Goal: Complete application form

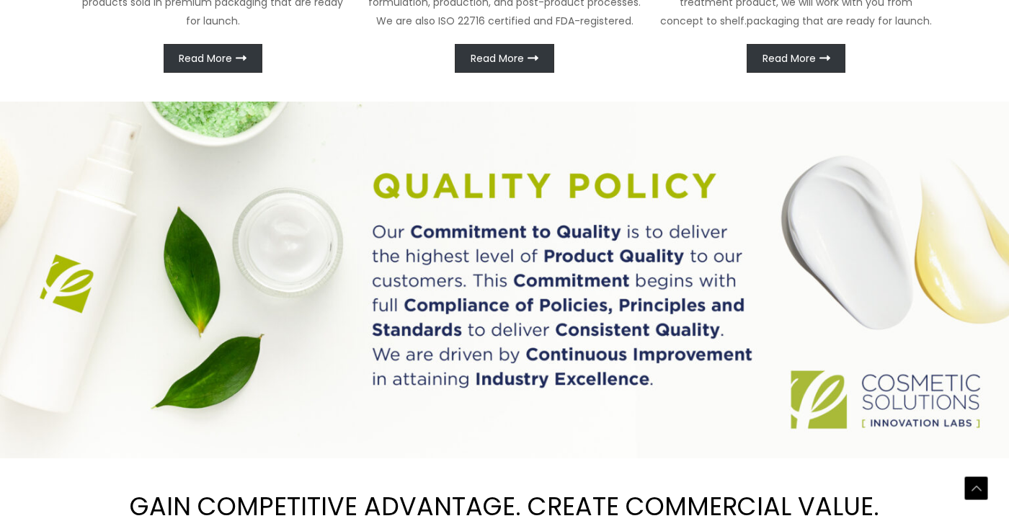
scroll to position [929, 0]
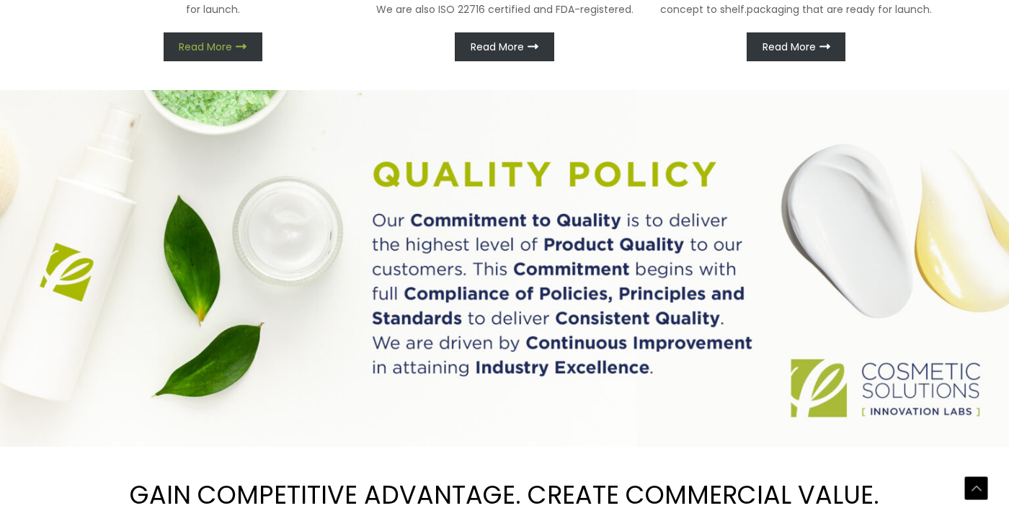
click at [218, 52] on span "Read More" at bounding box center [205, 47] width 53 height 10
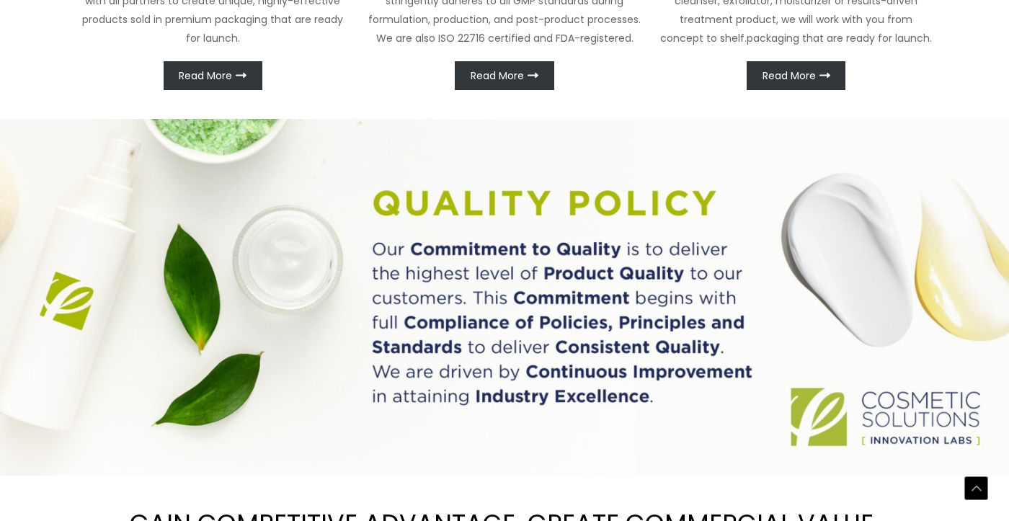
scroll to position [881, 0]
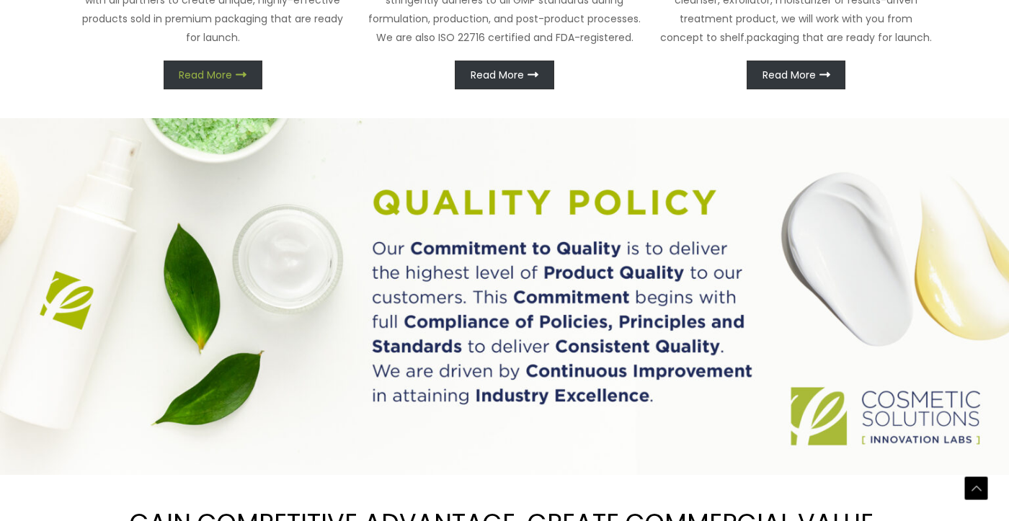
click at [213, 80] on span "Read More" at bounding box center [205, 75] width 53 height 10
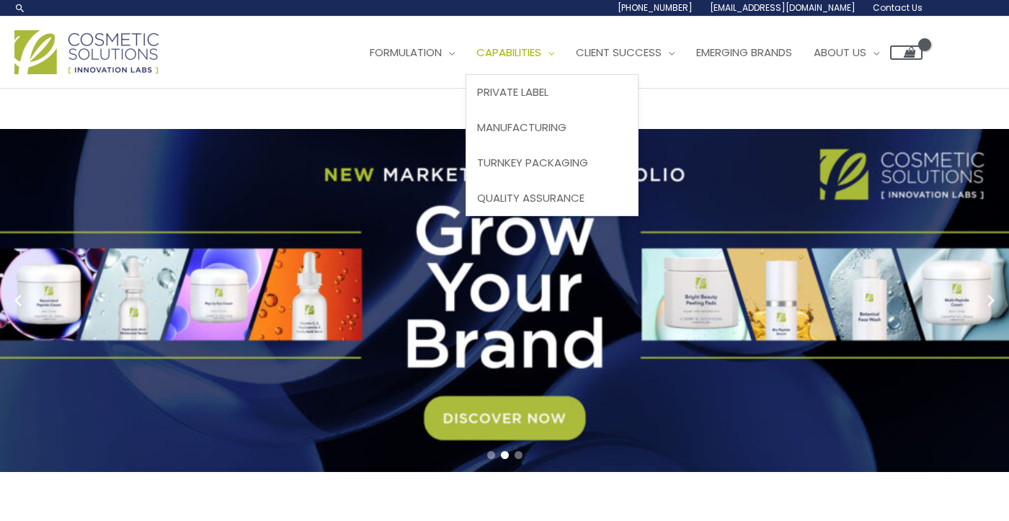
scroll to position [0, 0]
click at [477, 99] on span "Private Label" at bounding box center [512, 91] width 71 height 15
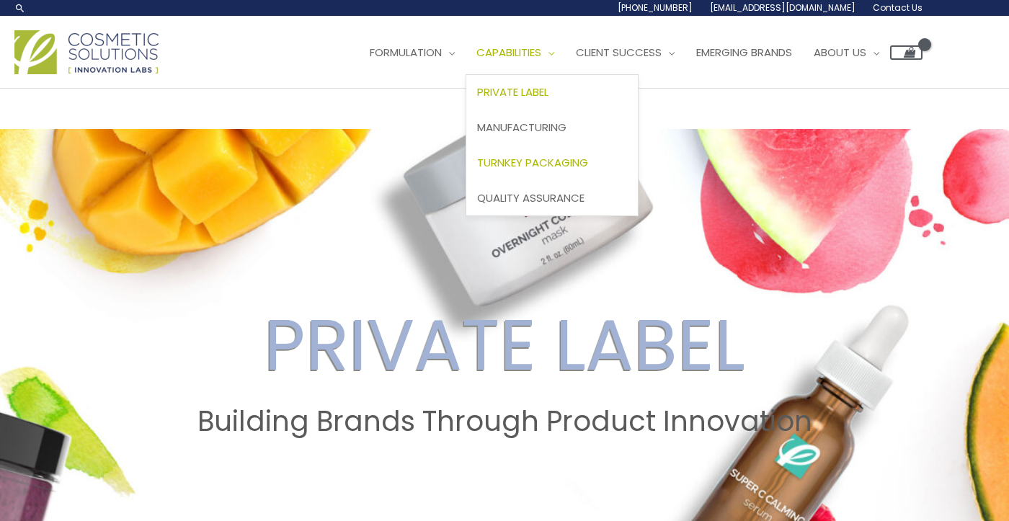
click at [477, 170] on span "Turnkey Packaging" at bounding box center [532, 162] width 111 height 15
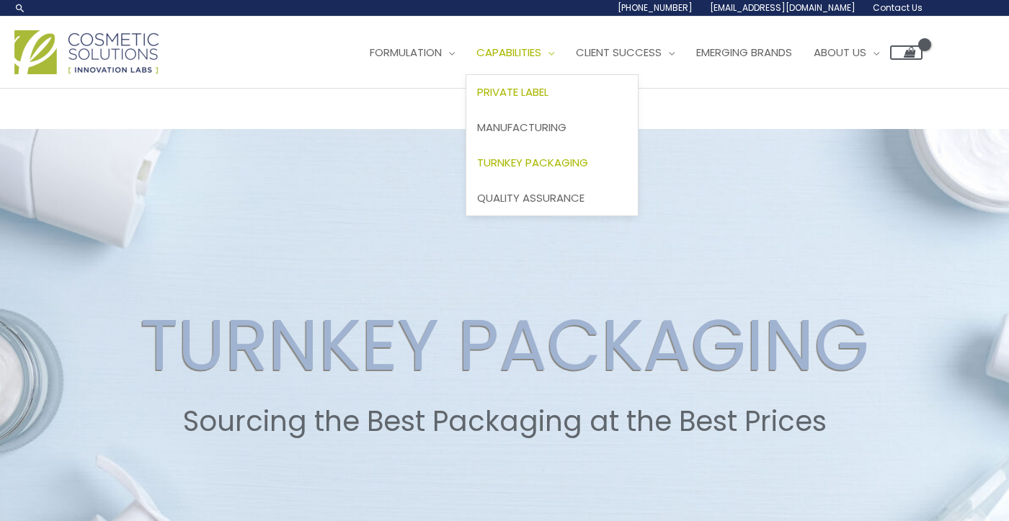
click at [477, 99] on span "Private Label" at bounding box center [512, 91] width 71 height 15
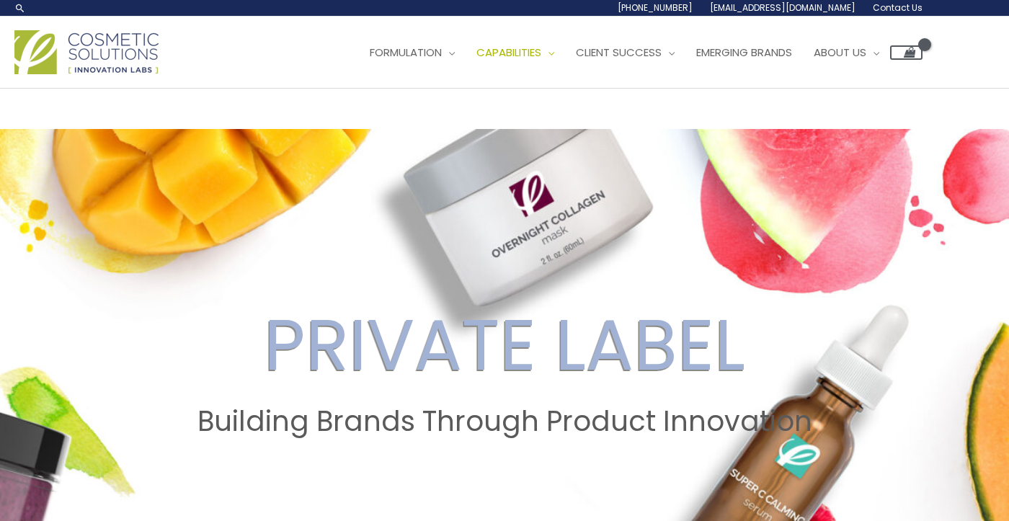
click at [0, 0] on span "Contact Us" at bounding box center [0, 0] width 0 height 0
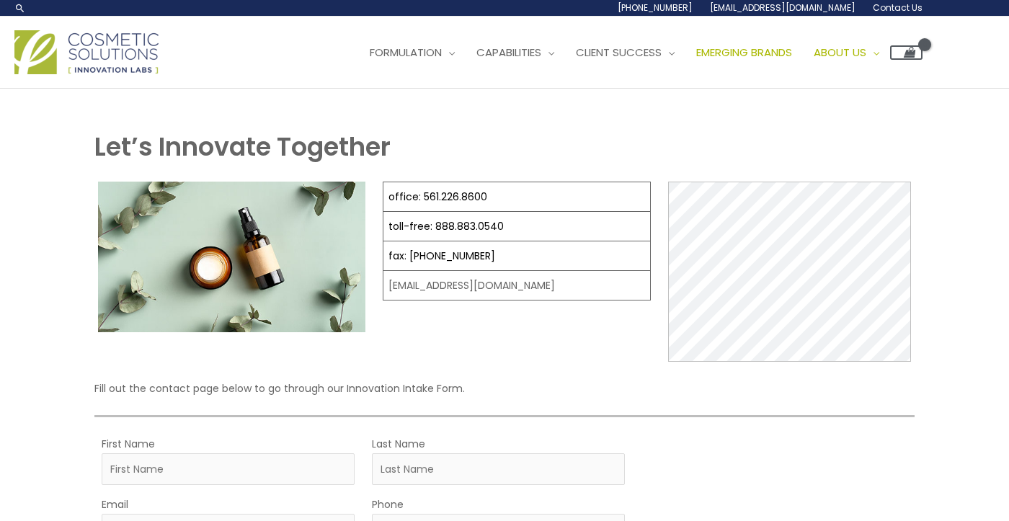
click at [696, 60] on span "Emerging Brands" at bounding box center [744, 52] width 96 height 15
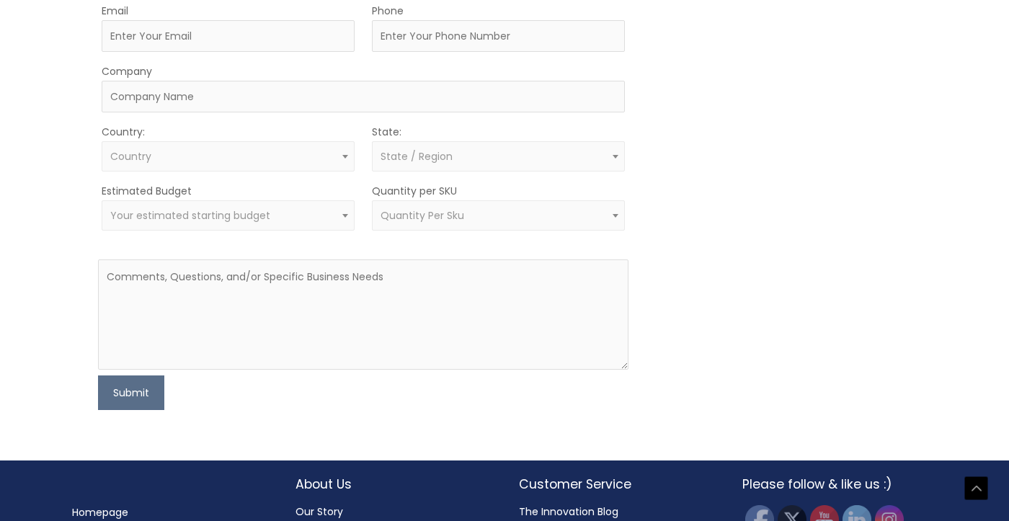
scroll to position [973, 0]
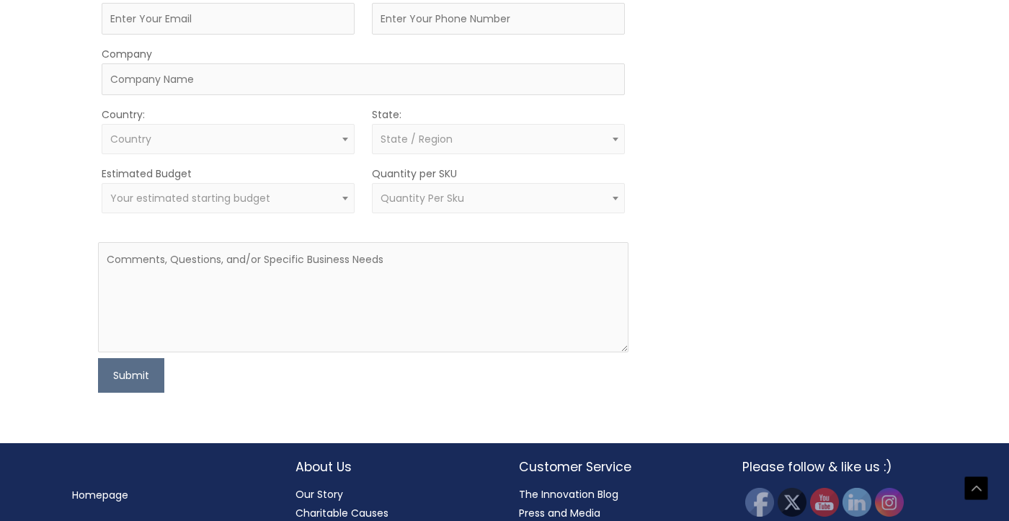
type input "Kara"
type input "Fox"
type input "Kara.a.fox@gmail.com"
type input "2672377316"
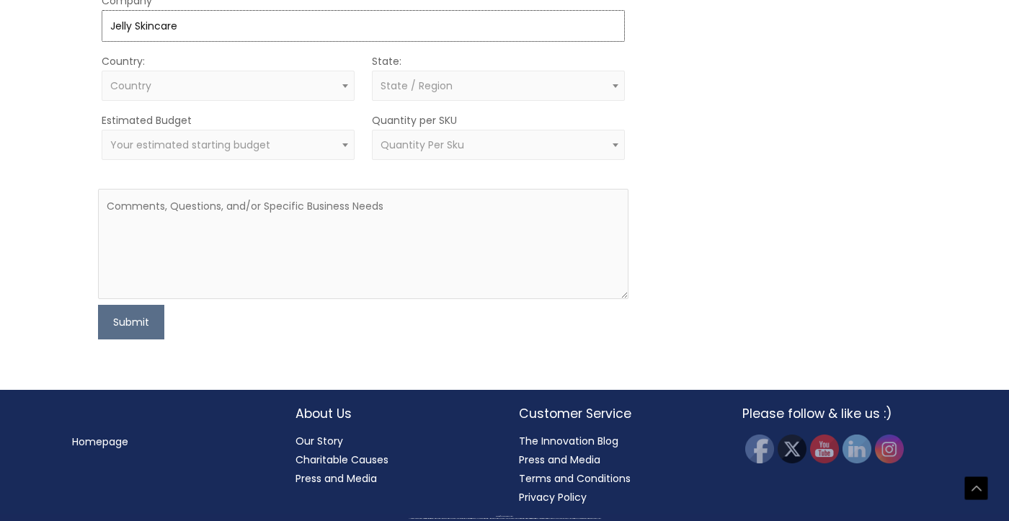
scroll to position [1226, 0]
type input "Jelly Skincare"
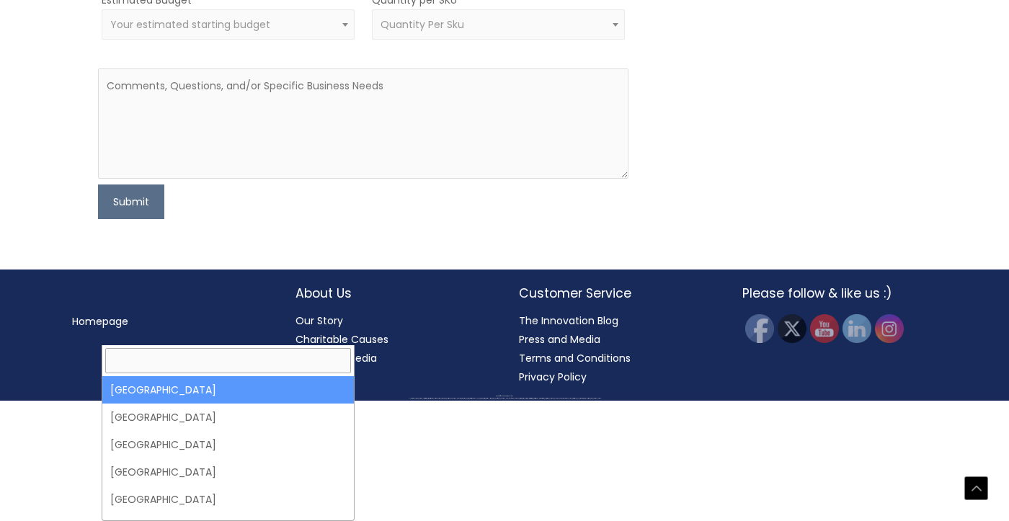
select select "United States"
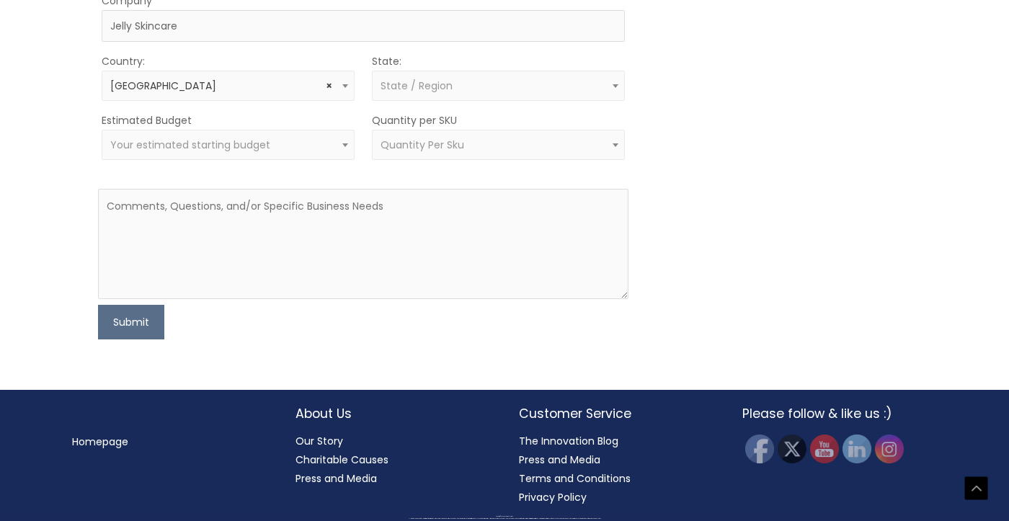
click at [423, 93] on span "State / Region" at bounding box center [416, 86] width 72 height 14
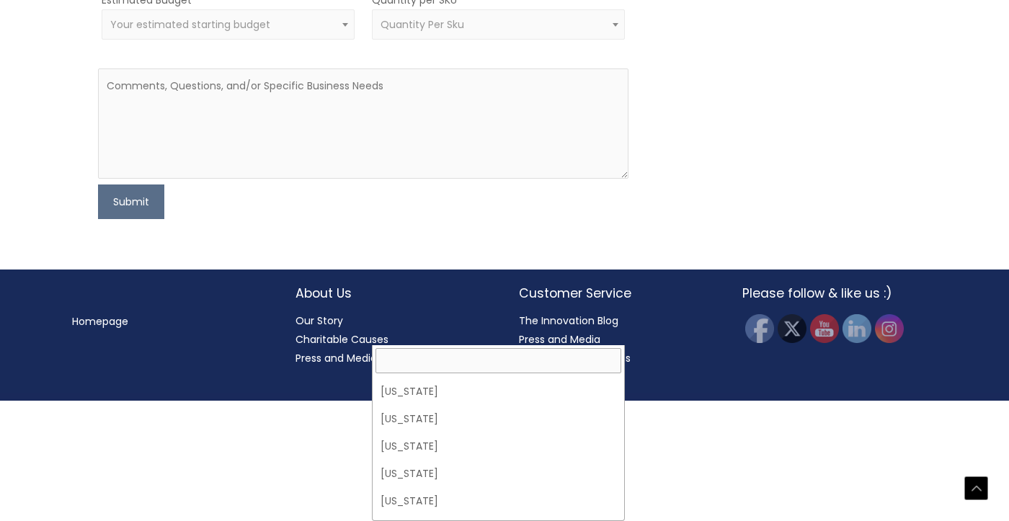
scroll to position [1123, 0]
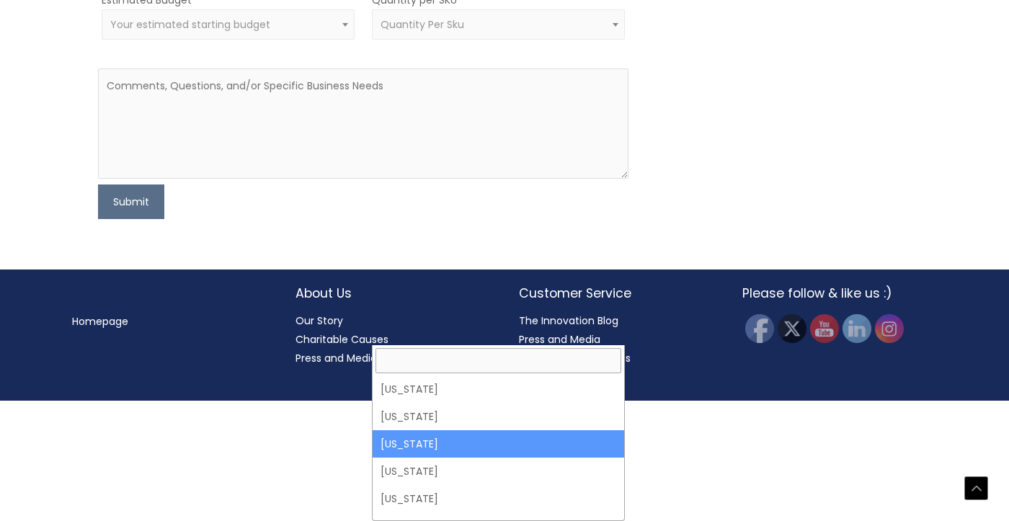
select select "Pennsylvania"
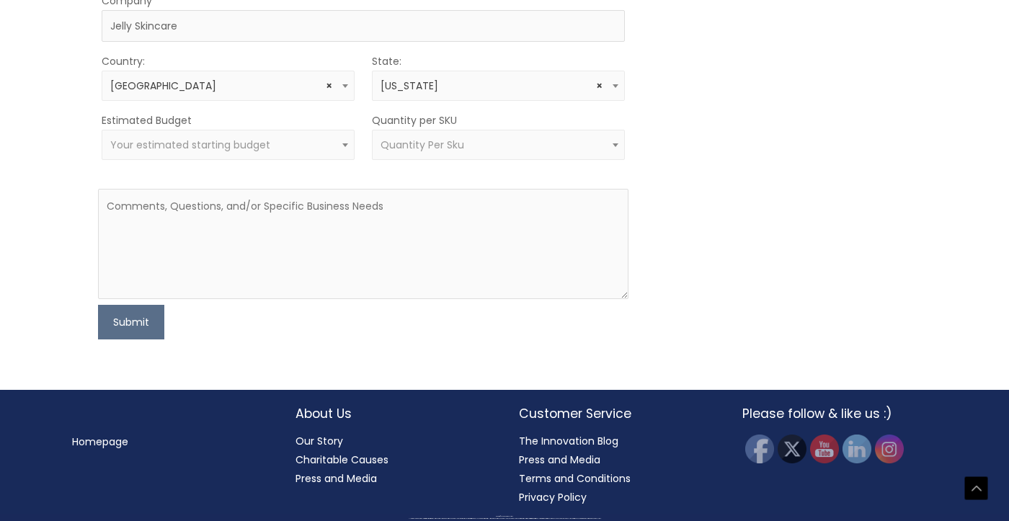
click at [325, 152] on span "Your estimated starting budget" at bounding box center [228, 145] width 236 height 14
select select "10000"
click at [429, 152] on span "Quantity Per Sku" at bounding box center [422, 145] width 84 height 14
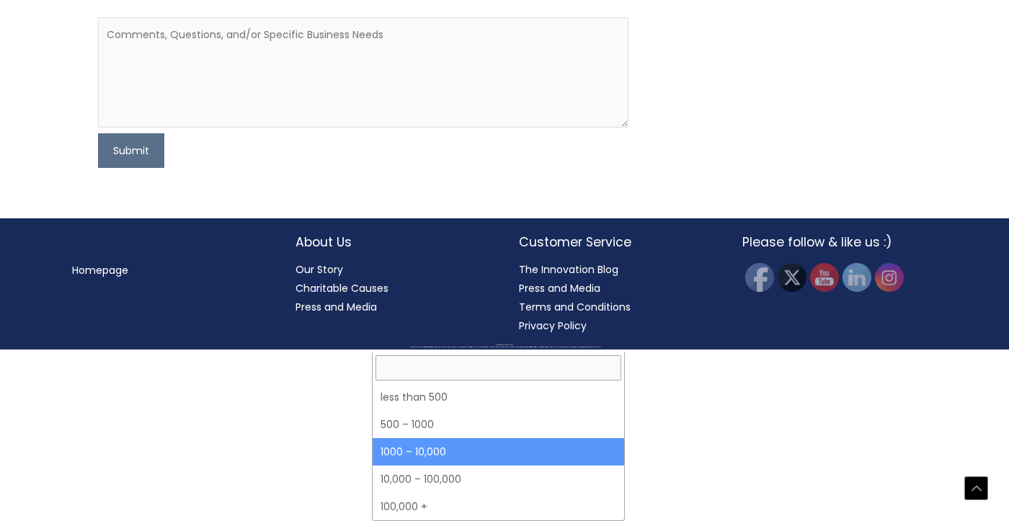
select select "4"
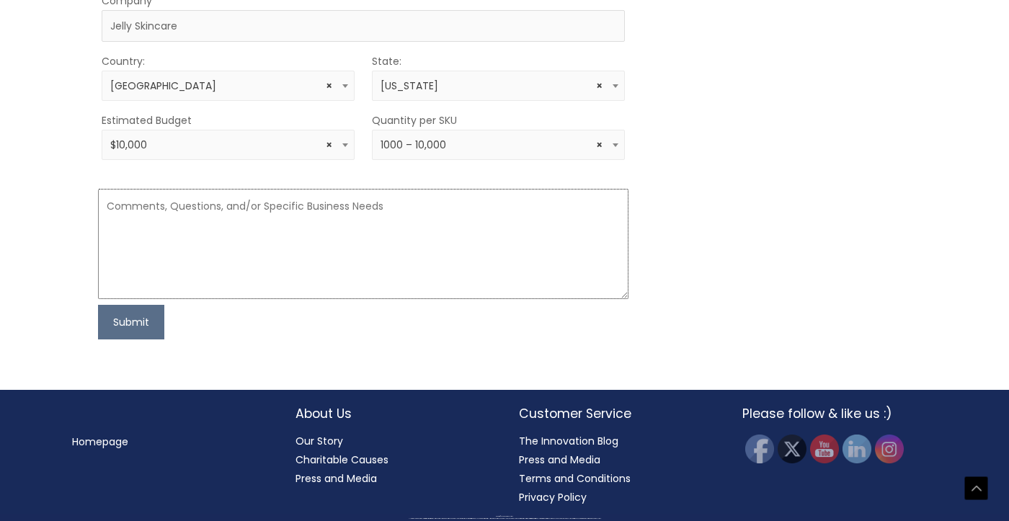
click at [362, 299] on textarea at bounding box center [363, 244] width 530 height 110
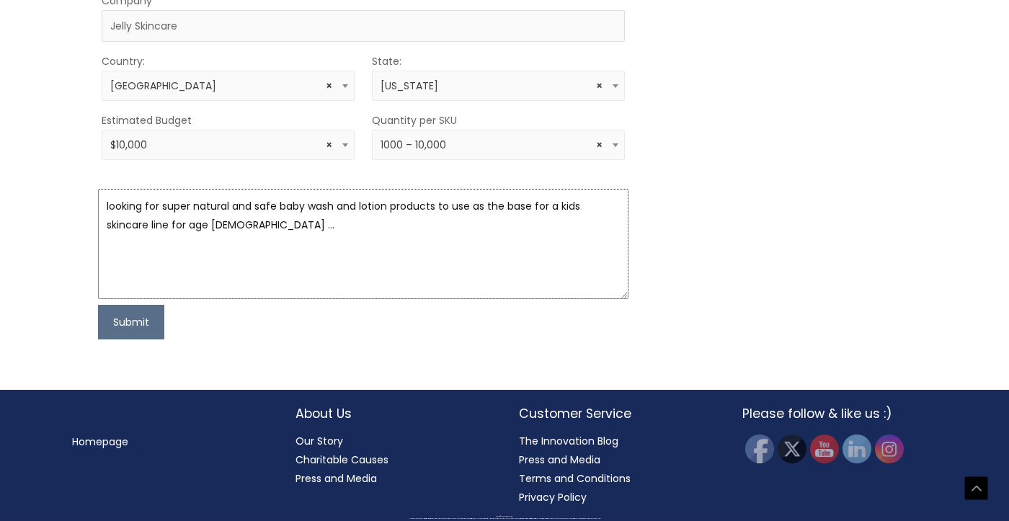
scroll to position [1390, 0]
drag, startPoint x: 252, startPoint y: 225, endPoint x: 93, endPoint y: 202, distance: 160.9
click at [93, 202] on div "First Name Kara Last Name Fox Email Kara.a.fox@gmail.com Phone 2672377316 Compa…" at bounding box center [504, 104] width 827 height 469
paste textarea "I’m developing a children’s skincare line called Jelly Skincare (ages 5–10) and…"
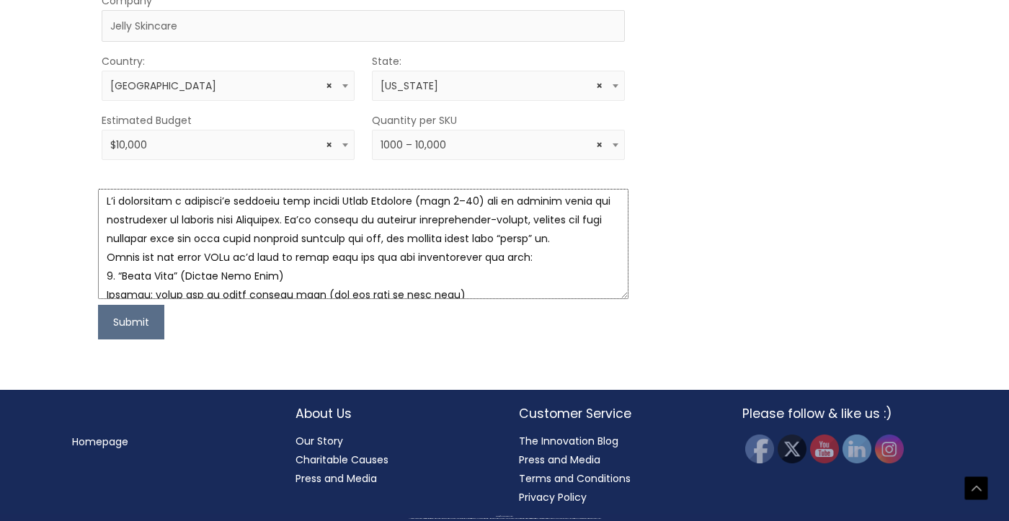
scroll to position [0, 0]
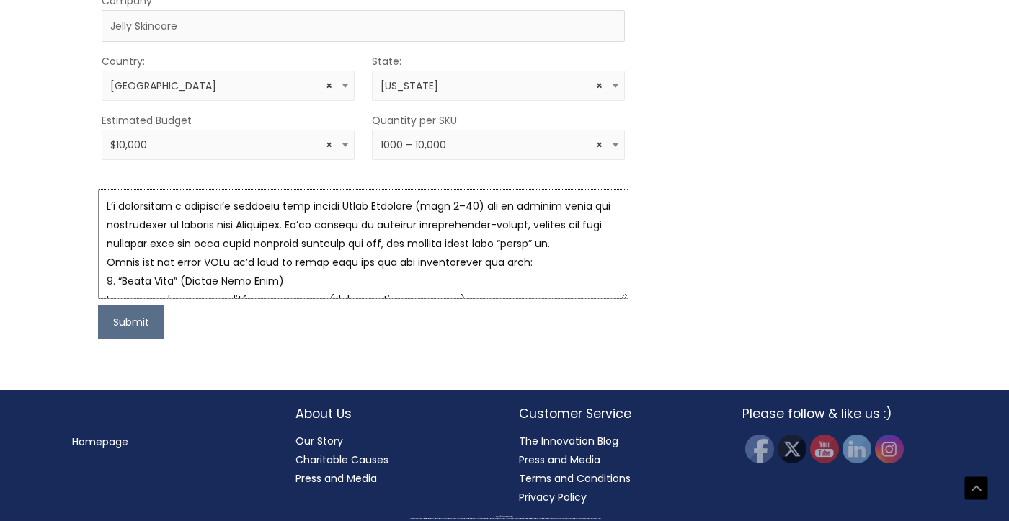
click at [285, 228] on textarea at bounding box center [363, 244] width 530 height 110
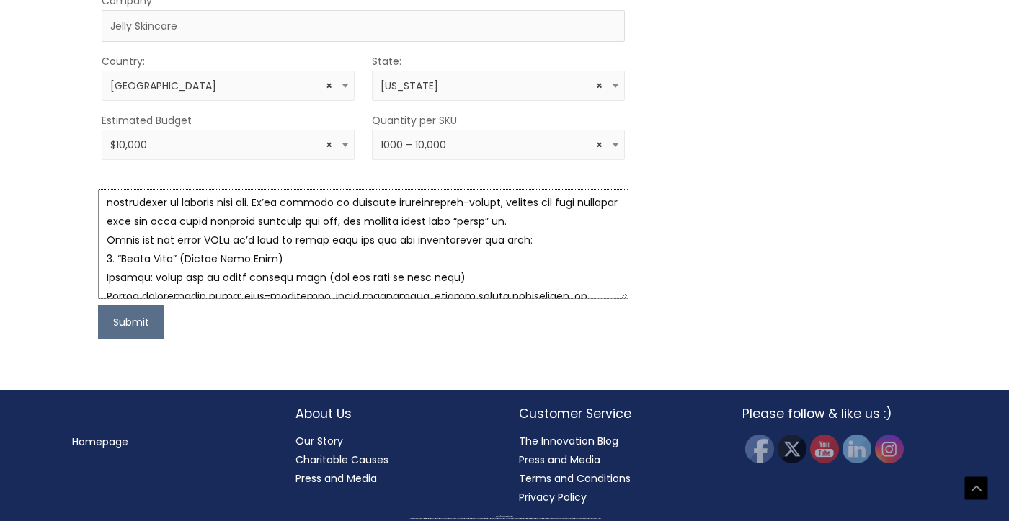
scroll to position [19, 0]
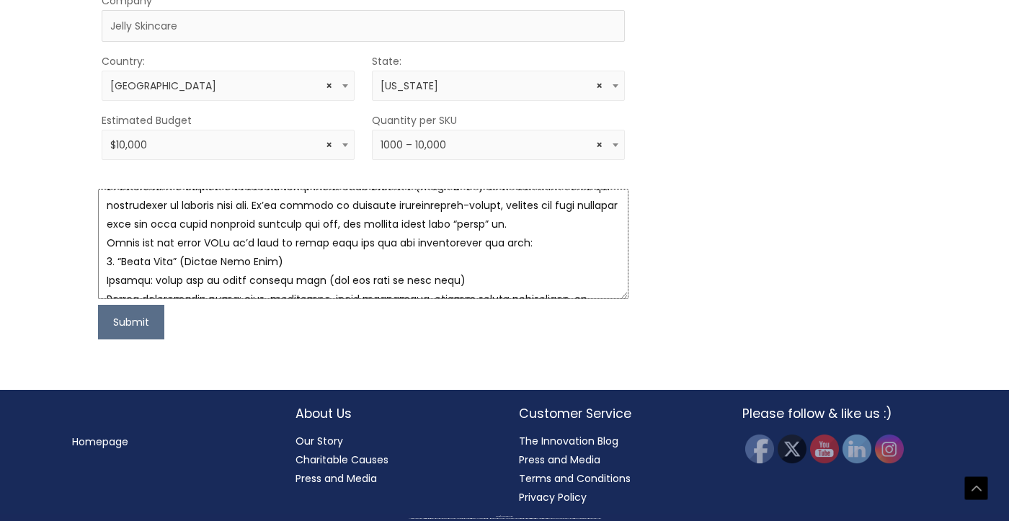
click at [559, 259] on textarea at bounding box center [363, 244] width 530 height 110
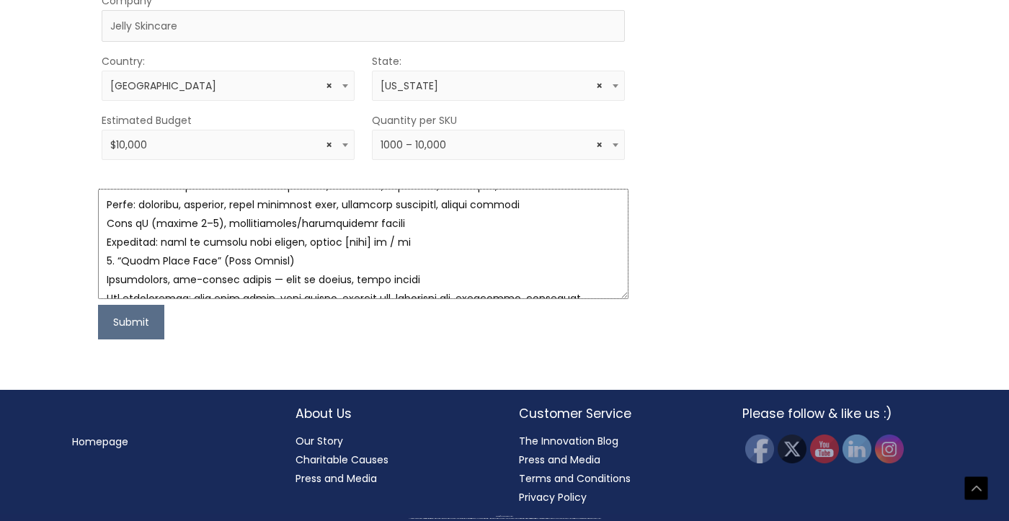
scroll to position [205, 0]
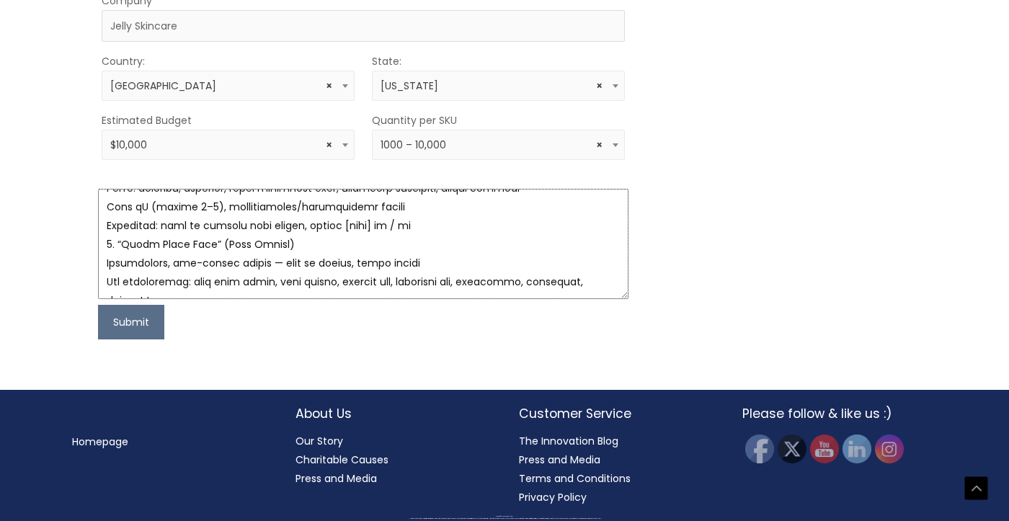
drag, startPoint x: 438, startPoint y: 259, endPoint x: 324, endPoint y: 265, distance: 114.7
click at [323, 265] on textarea at bounding box center [363, 244] width 530 height 110
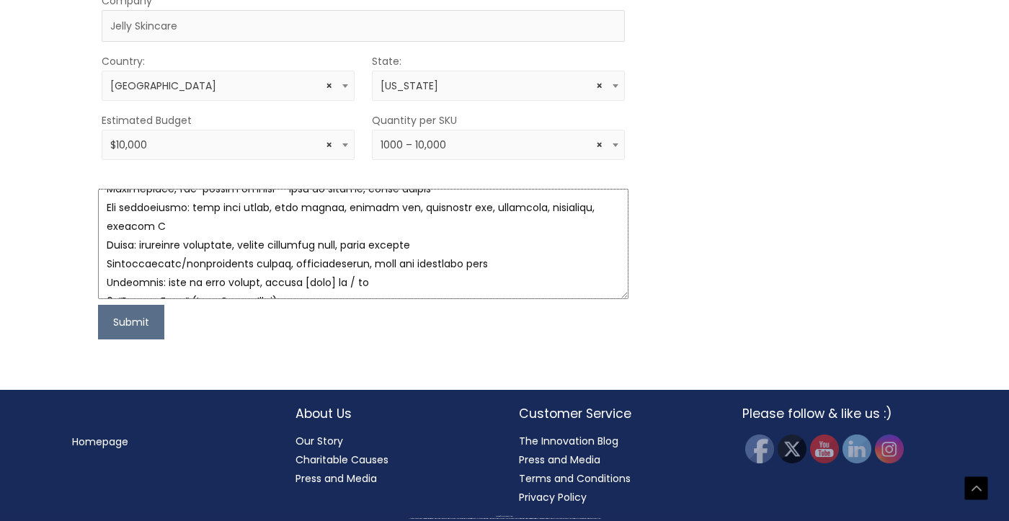
scroll to position [316, 0]
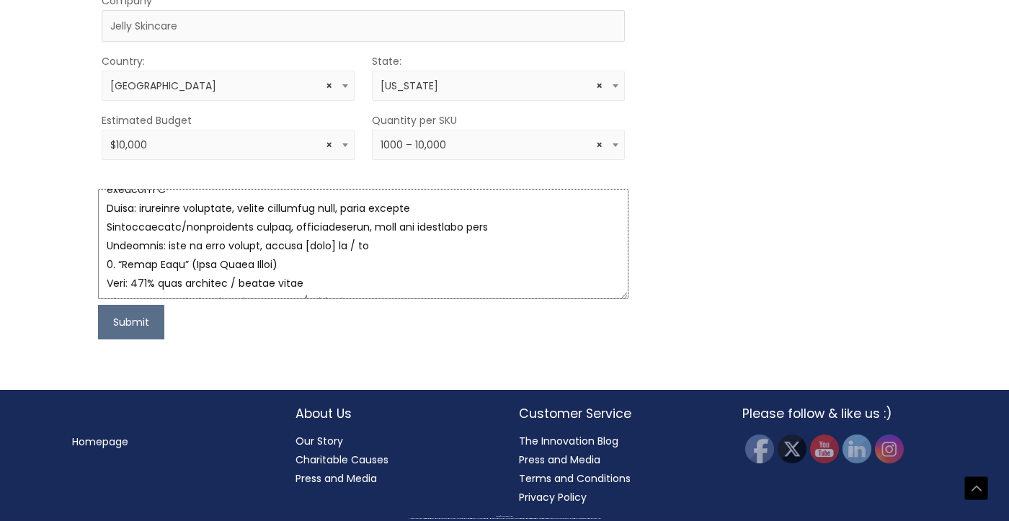
drag, startPoint x: 391, startPoint y: 278, endPoint x: 167, endPoint y: 283, distance: 224.1
click at [167, 283] on textarea at bounding box center [363, 244] width 530 height 110
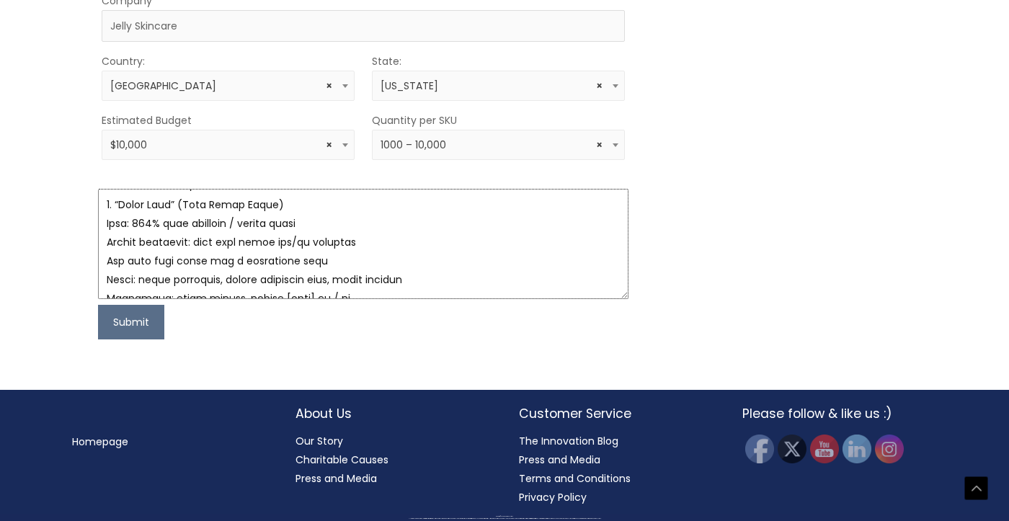
scroll to position [375, 0]
click at [202, 241] on textarea at bounding box center [363, 244] width 530 height 110
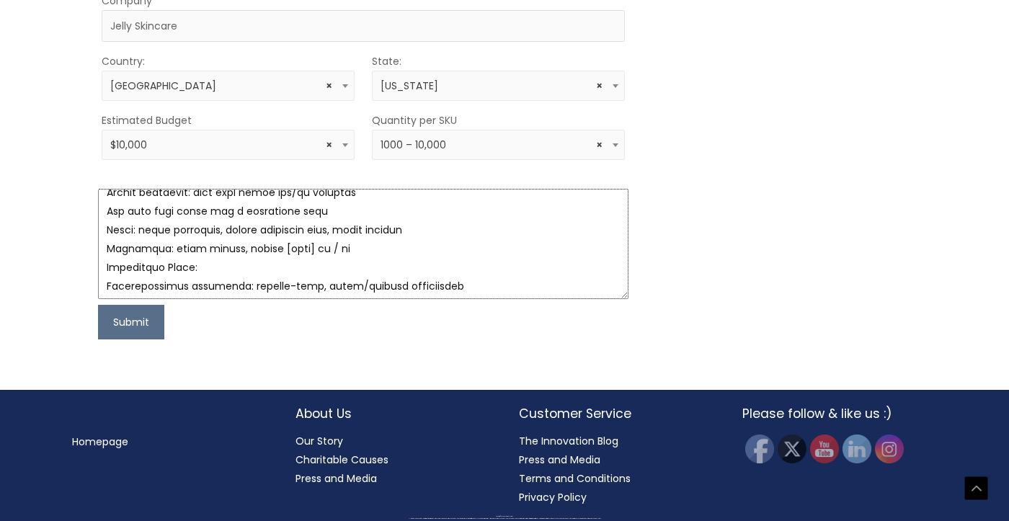
scroll to position [429, 0]
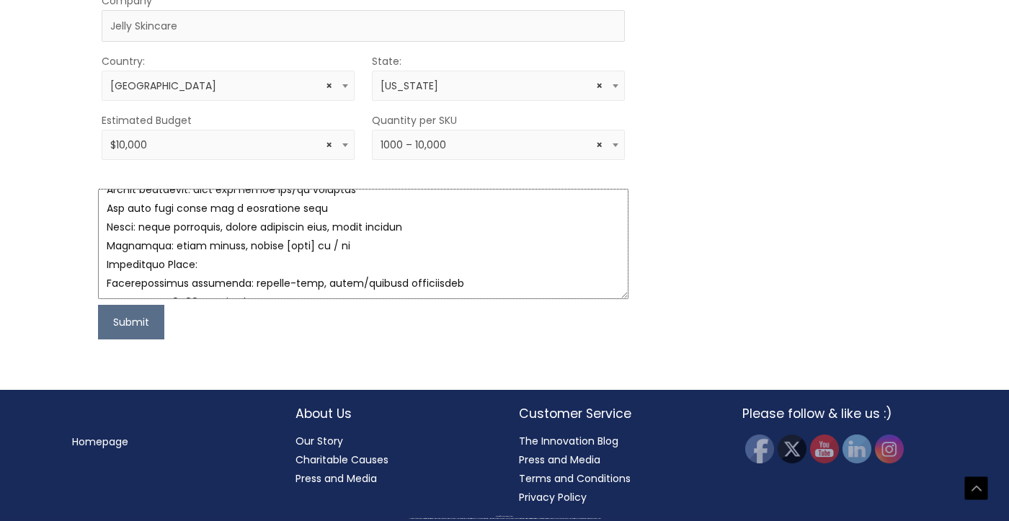
drag, startPoint x: 344, startPoint y: 281, endPoint x: 228, endPoint y: 280, distance: 116.0
click at [228, 280] on textarea at bounding box center [363, 244] width 530 height 110
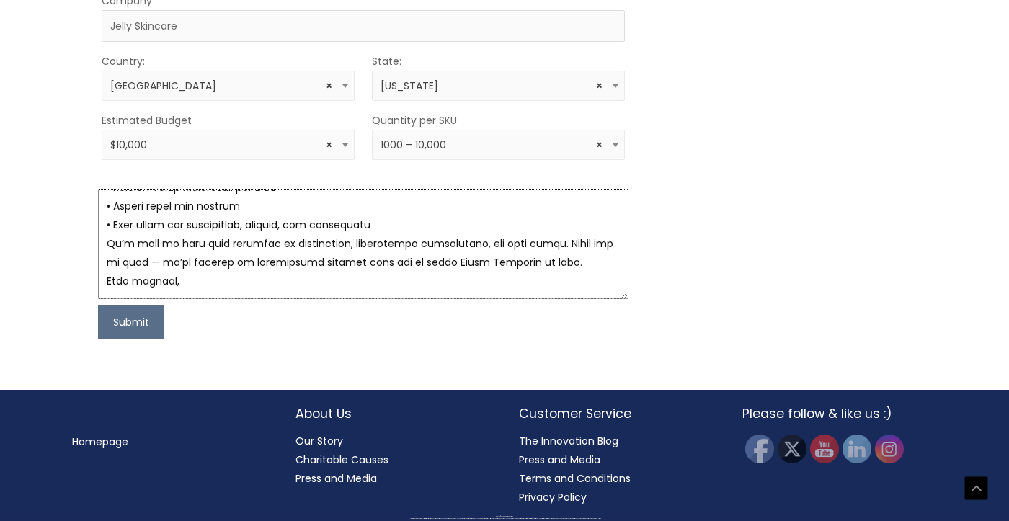
scroll to position [1386, 0]
click at [205, 287] on textarea at bounding box center [363, 244] width 530 height 110
type textarea "I’m developing a children’s skincare line called Jelly Skincare (ages 5–10) and…"
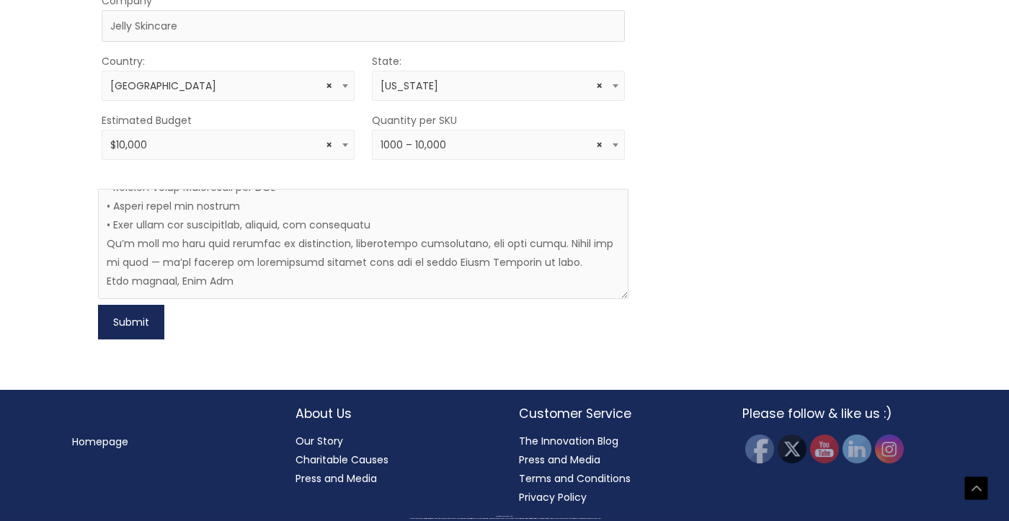
click at [135, 320] on button "Submit" at bounding box center [131, 322] width 66 height 35
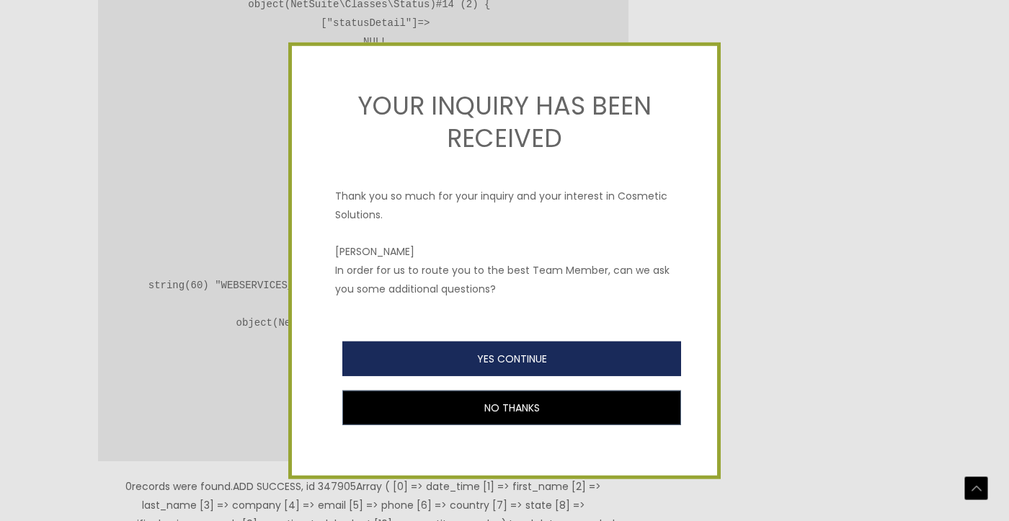
click at [513, 365] on button "YES CONTINUE" at bounding box center [511, 359] width 339 height 35
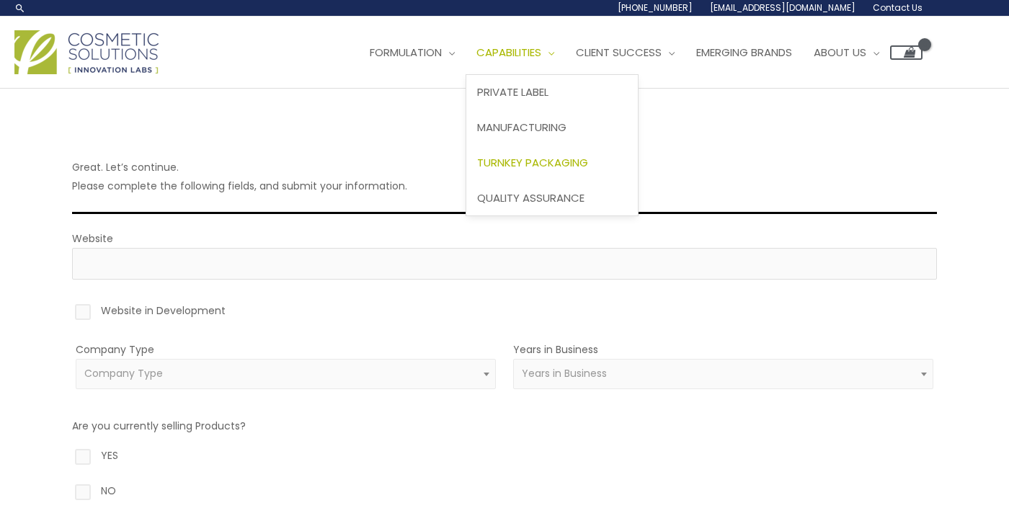
click at [510, 166] on span "Turnkey Packaging" at bounding box center [532, 162] width 111 height 15
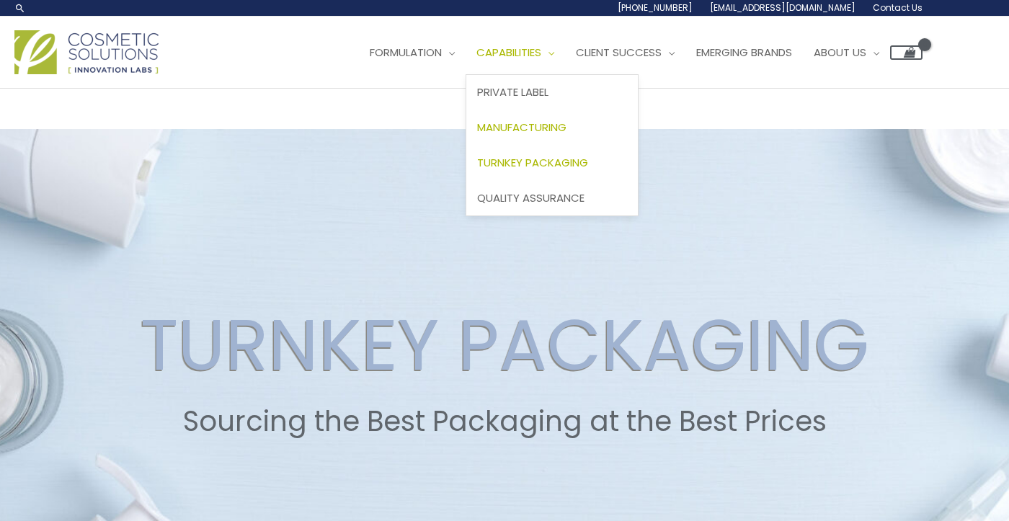
click at [477, 135] on span "Manufacturing" at bounding box center [521, 127] width 89 height 15
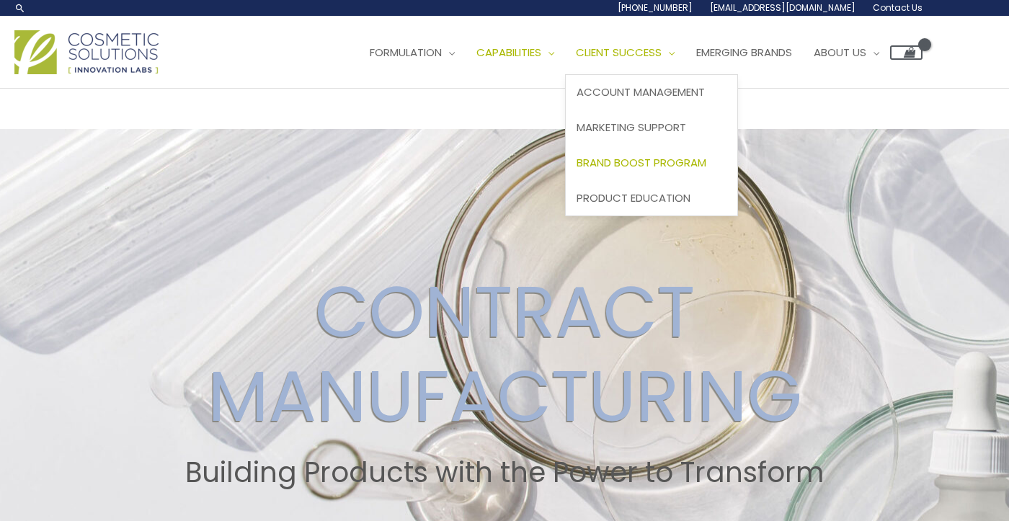
click at [576, 170] on span "Brand Boost Program" at bounding box center [641, 162] width 130 height 15
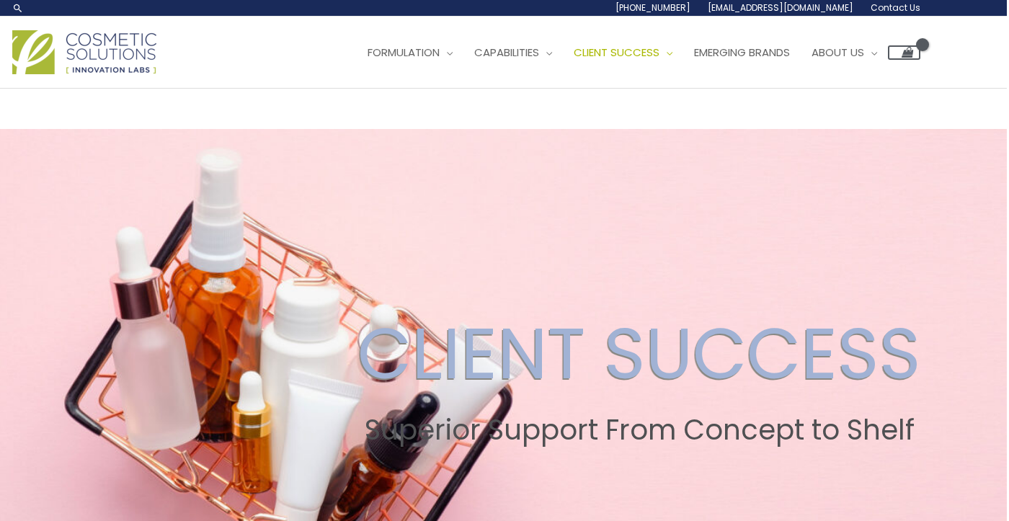
scroll to position [0, 2]
